Goal: Information Seeking & Learning: Learn about a topic

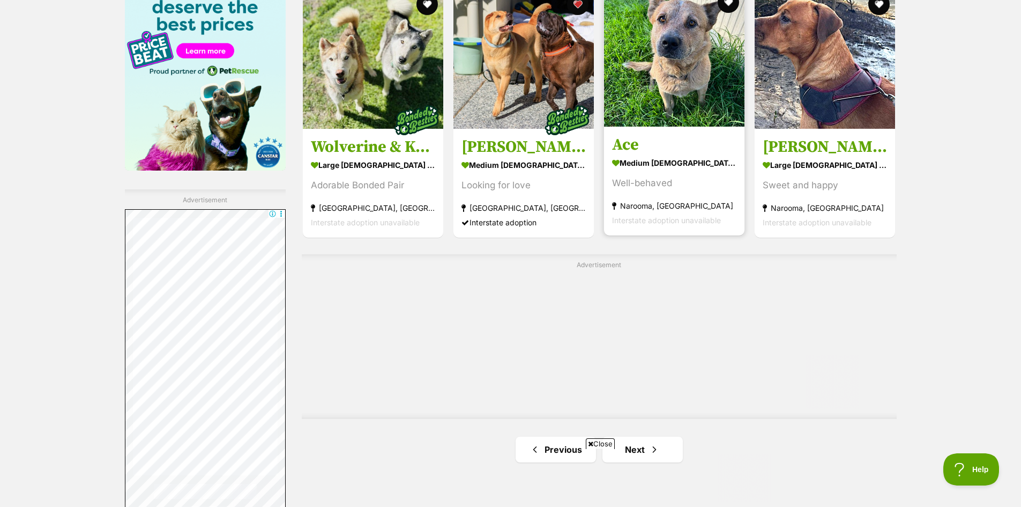
scroll to position [1823, 0]
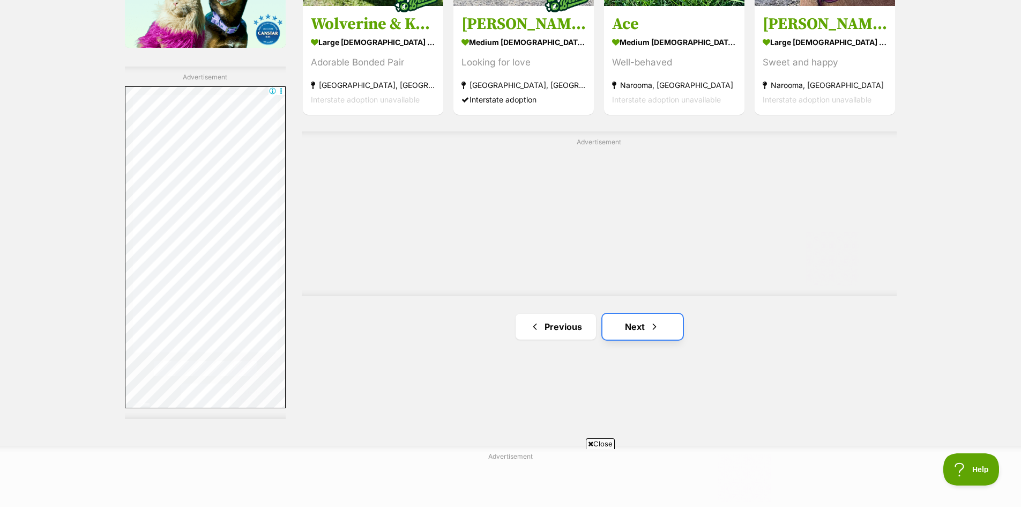
click at [638, 324] on link "Next" at bounding box center [643, 327] width 80 height 26
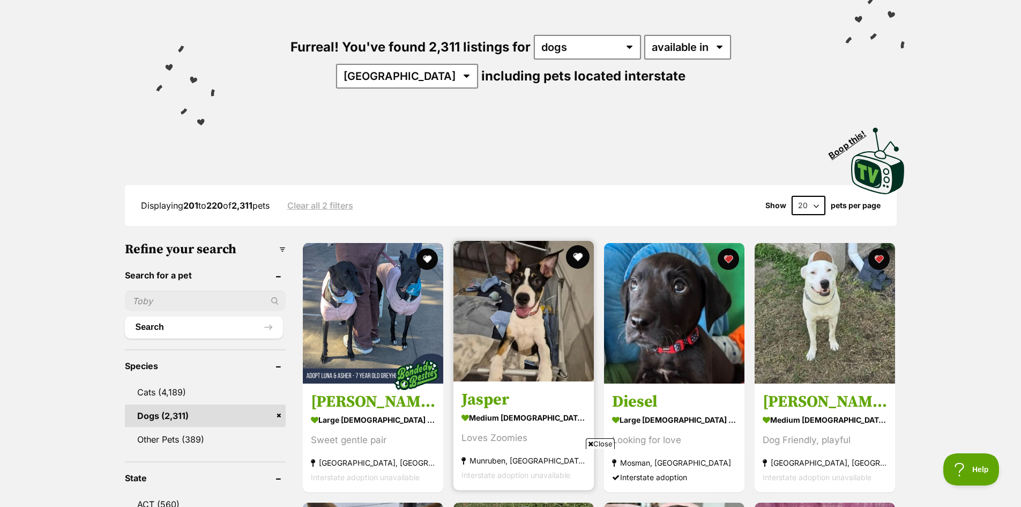
click at [578, 253] on button "favourite" at bounding box center [578, 257] width 24 height 24
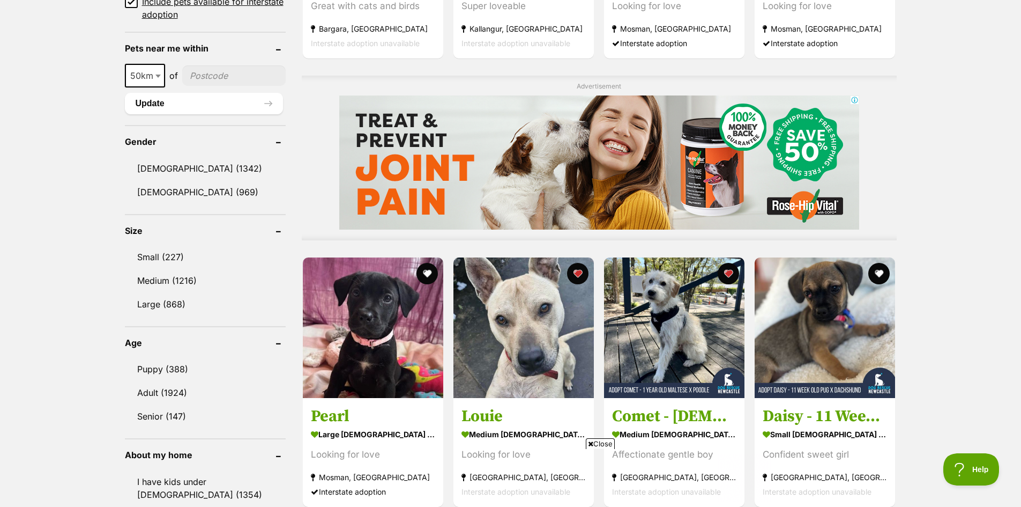
scroll to position [804, 0]
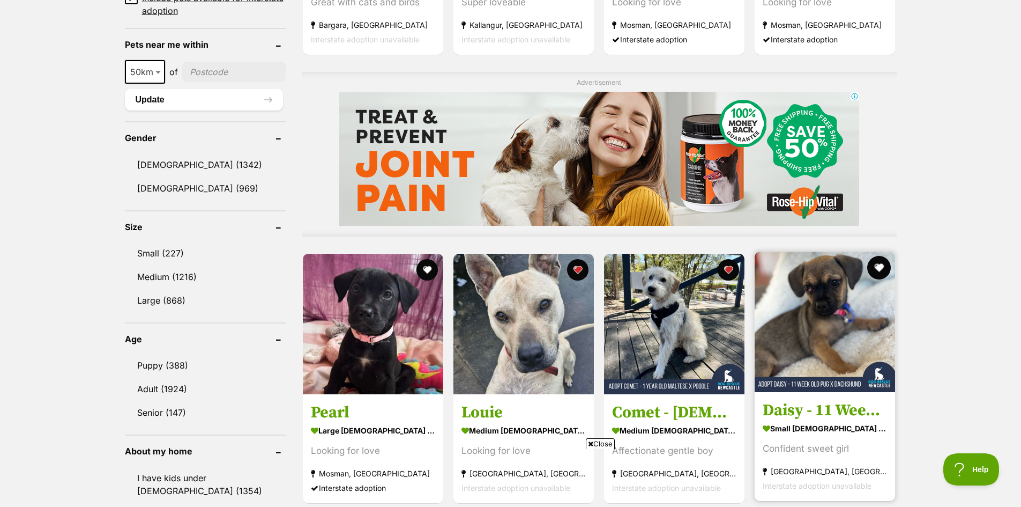
click at [881, 264] on button "favourite" at bounding box center [880, 268] width 24 height 24
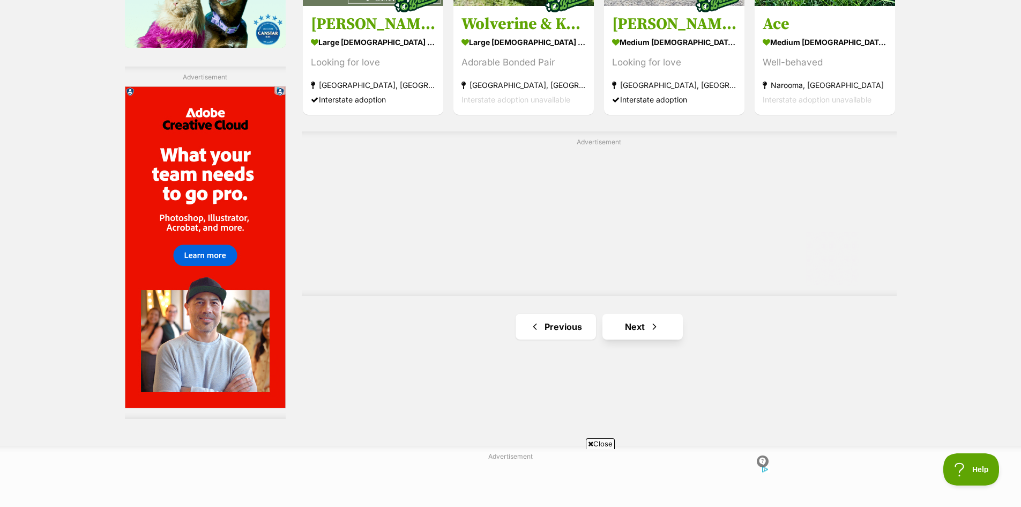
scroll to position [0, 0]
click at [635, 324] on link "Next" at bounding box center [643, 327] width 80 height 26
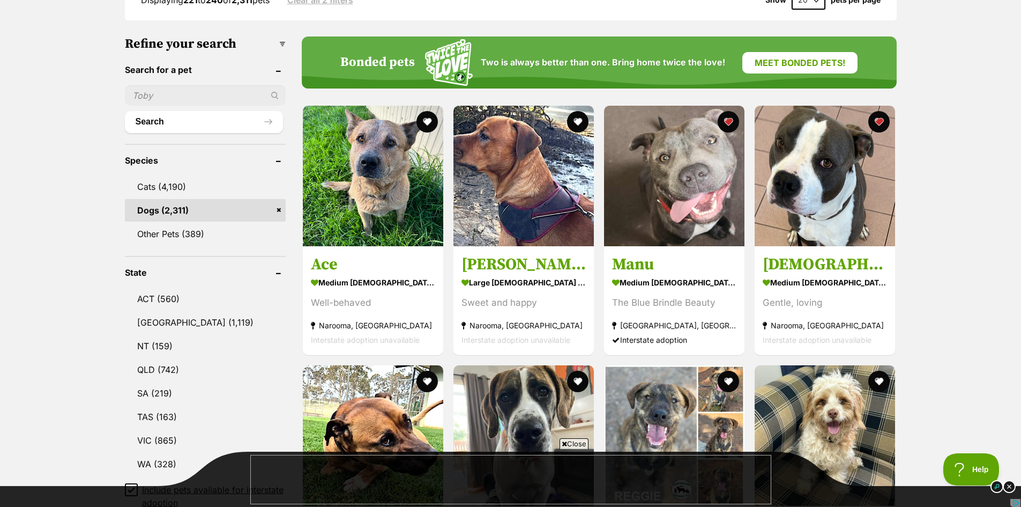
scroll to position [322, 0]
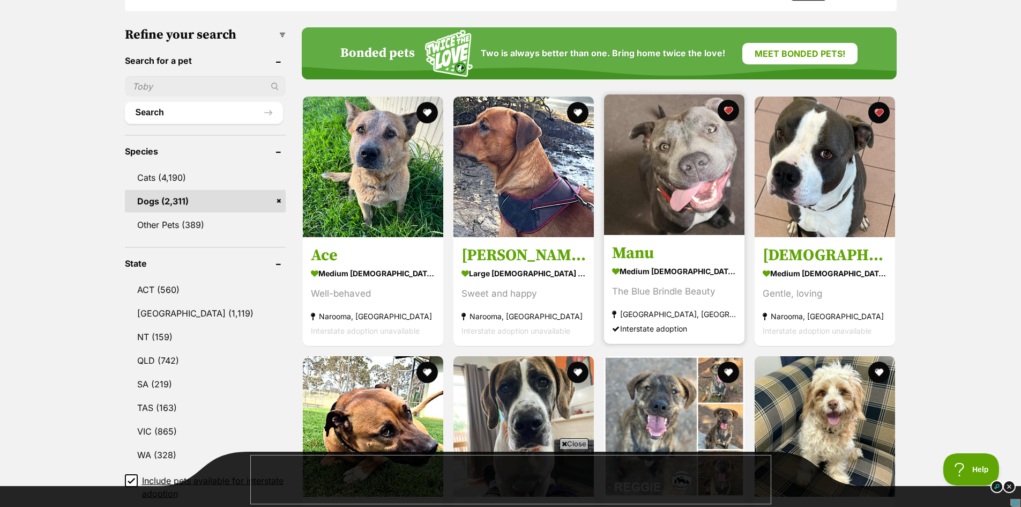
click at [697, 169] on img at bounding box center [674, 164] width 140 height 140
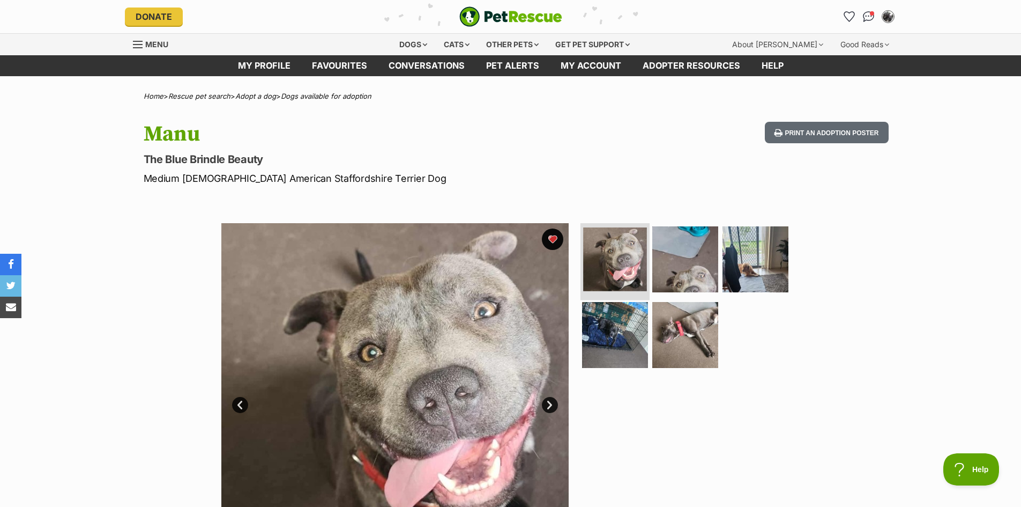
click at [614, 264] on img at bounding box center [615, 259] width 64 height 64
click at [661, 265] on img at bounding box center [685, 258] width 69 height 69
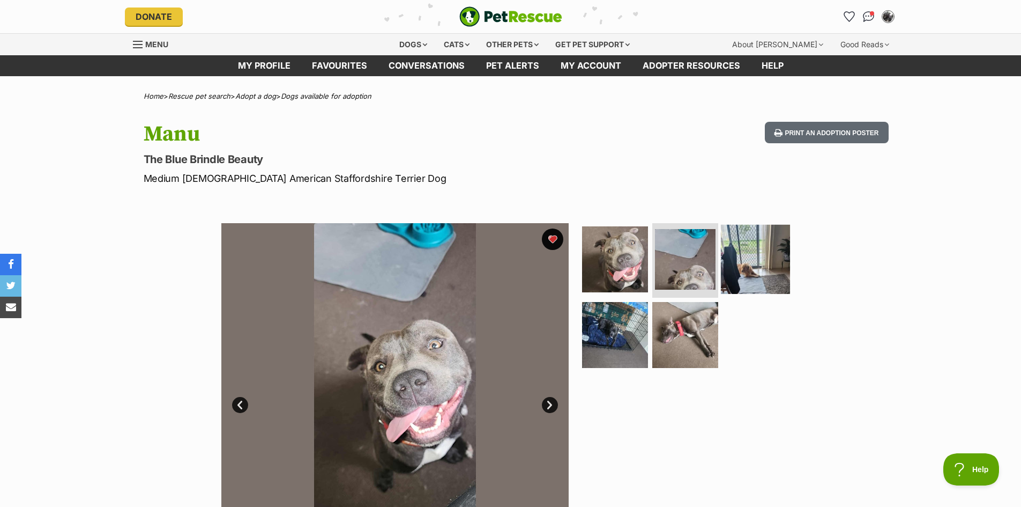
click at [755, 261] on img at bounding box center [755, 258] width 69 height 69
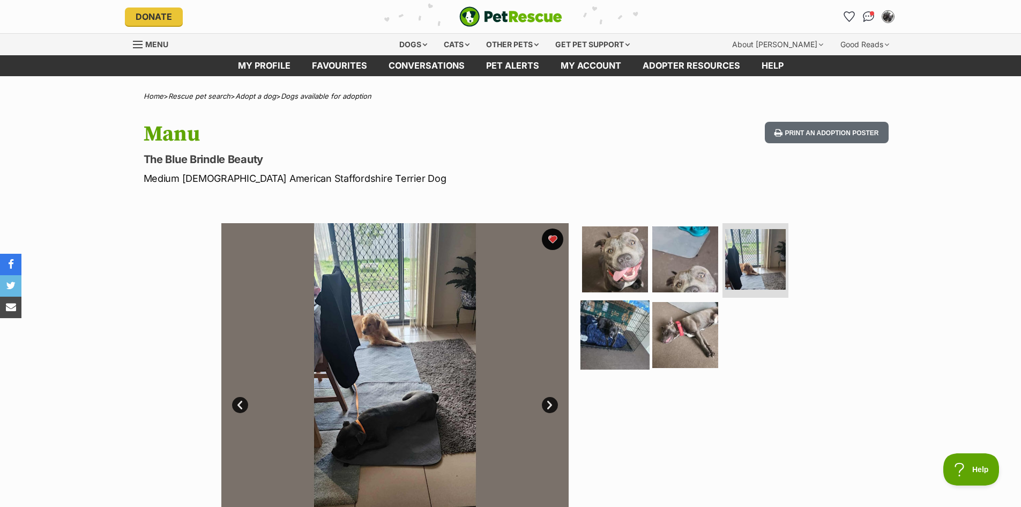
click at [613, 343] on img at bounding box center [615, 334] width 69 height 69
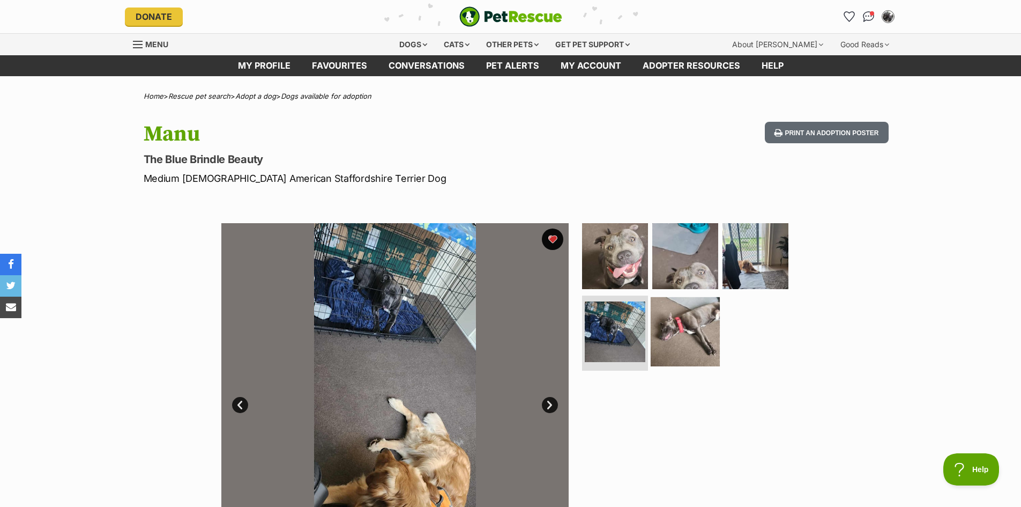
click at [700, 335] on img at bounding box center [685, 331] width 69 height 69
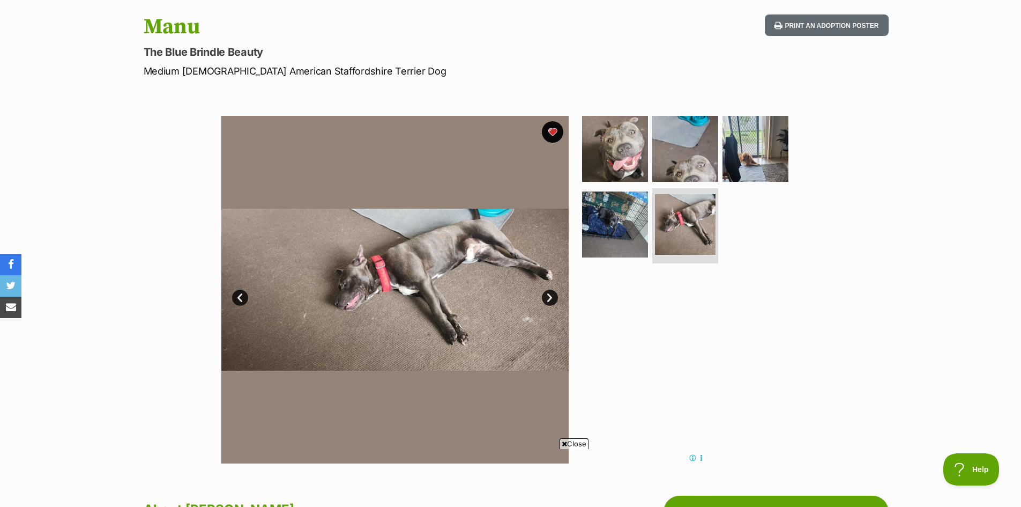
click at [547, 296] on link "Next" at bounding box center [550, 298] width 16 height 16
